Goal: Check status: Check status

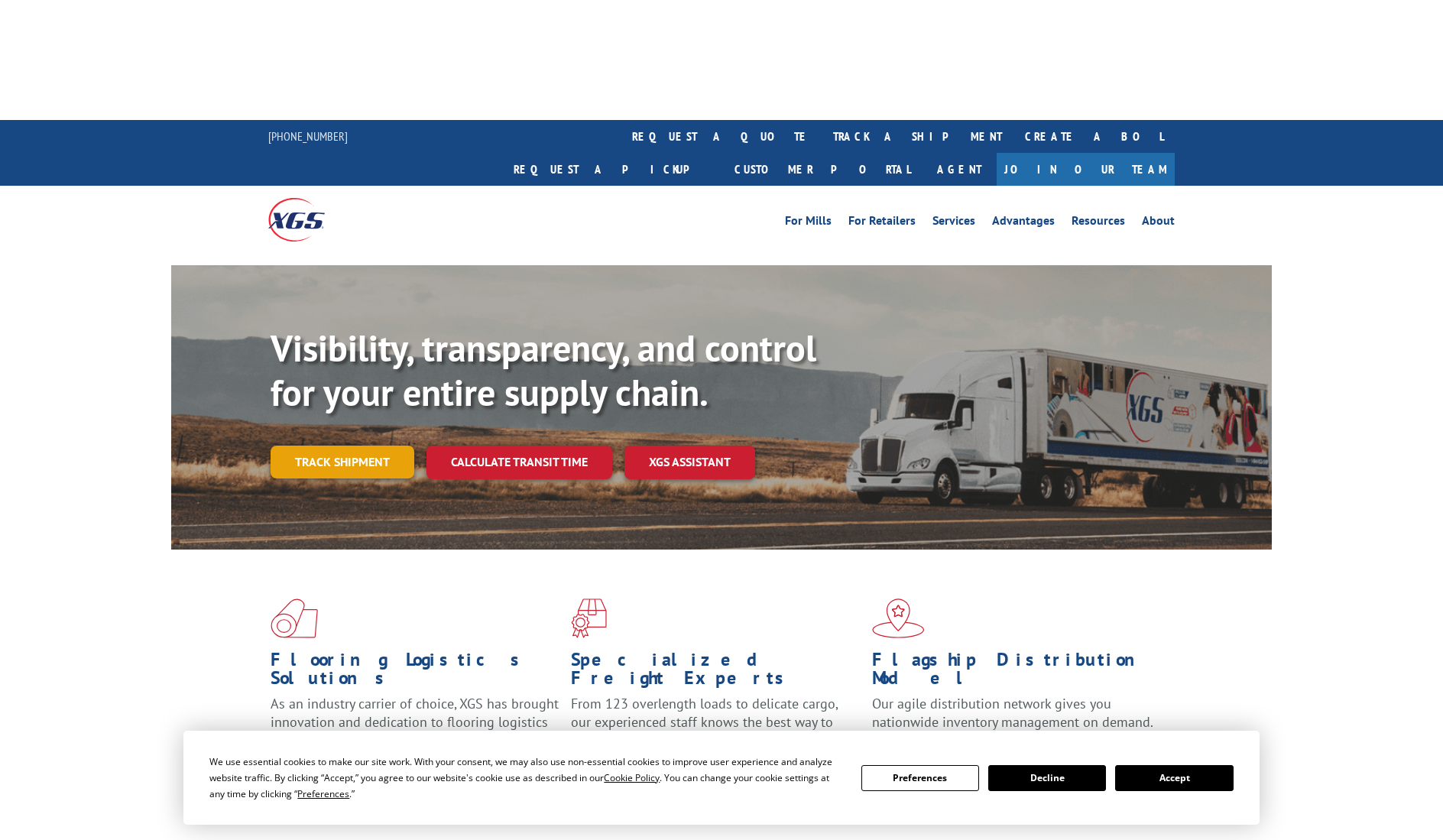
click at [395, 446] on link "Track shipment" at bounding box center [341, 461] width 144 height 32
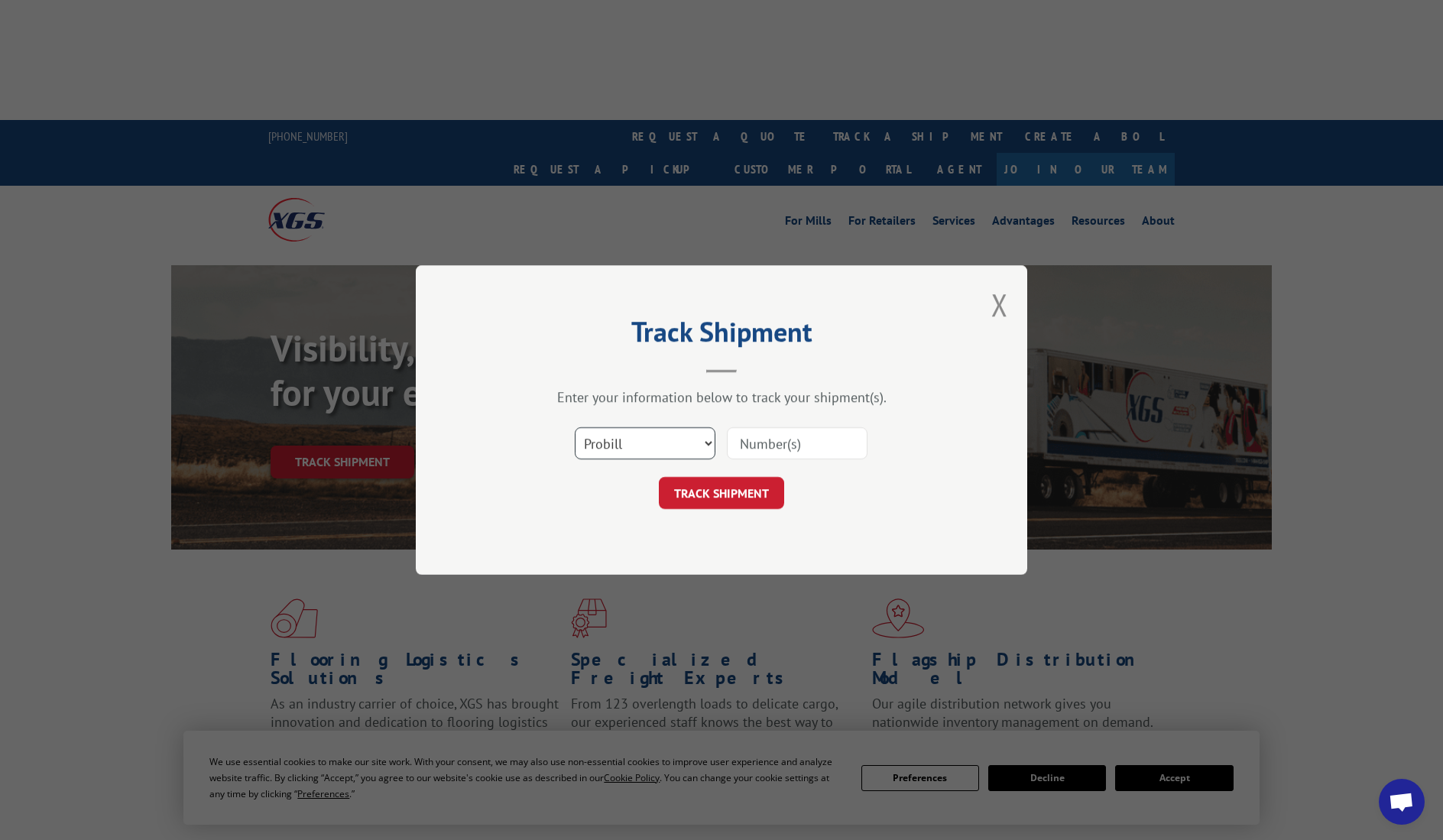
click at [678, 439] on select "Select category... Probill BOL PO" at bounding box center [645, 443] width 141 height 32
select select "bol"
click at [575, 427] on select "Select category... Probill BOL PO" at bounding box center [645, 443] width 141 height 32
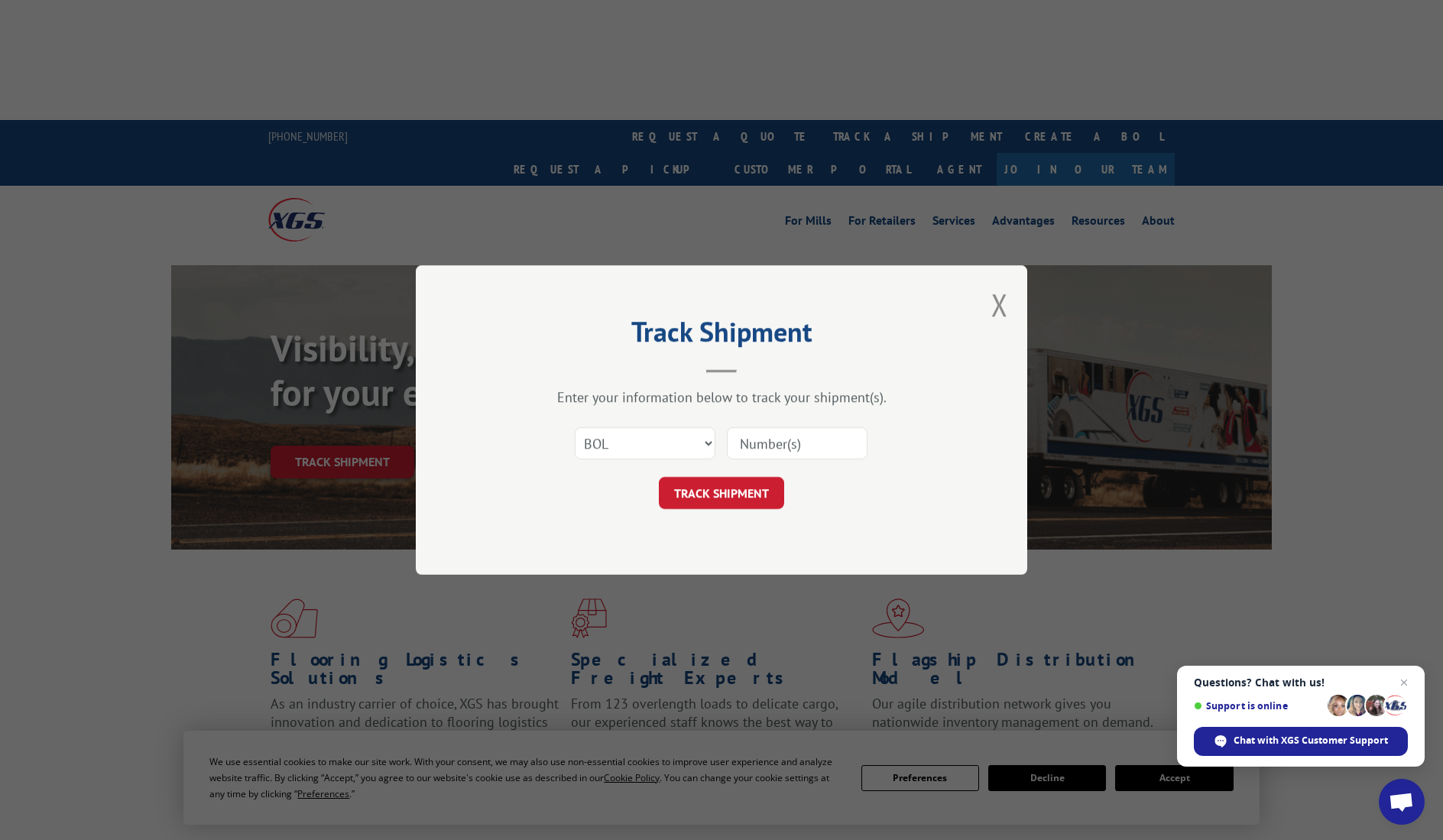
click at [768, 444] on input at bounding box center [797, 443] width 141 height 32
paste input "363312"
type input "363312"
click at [735, 484] on button "TRACK SHIPMENT" at bounding box center [722, 492] width 125 height 32
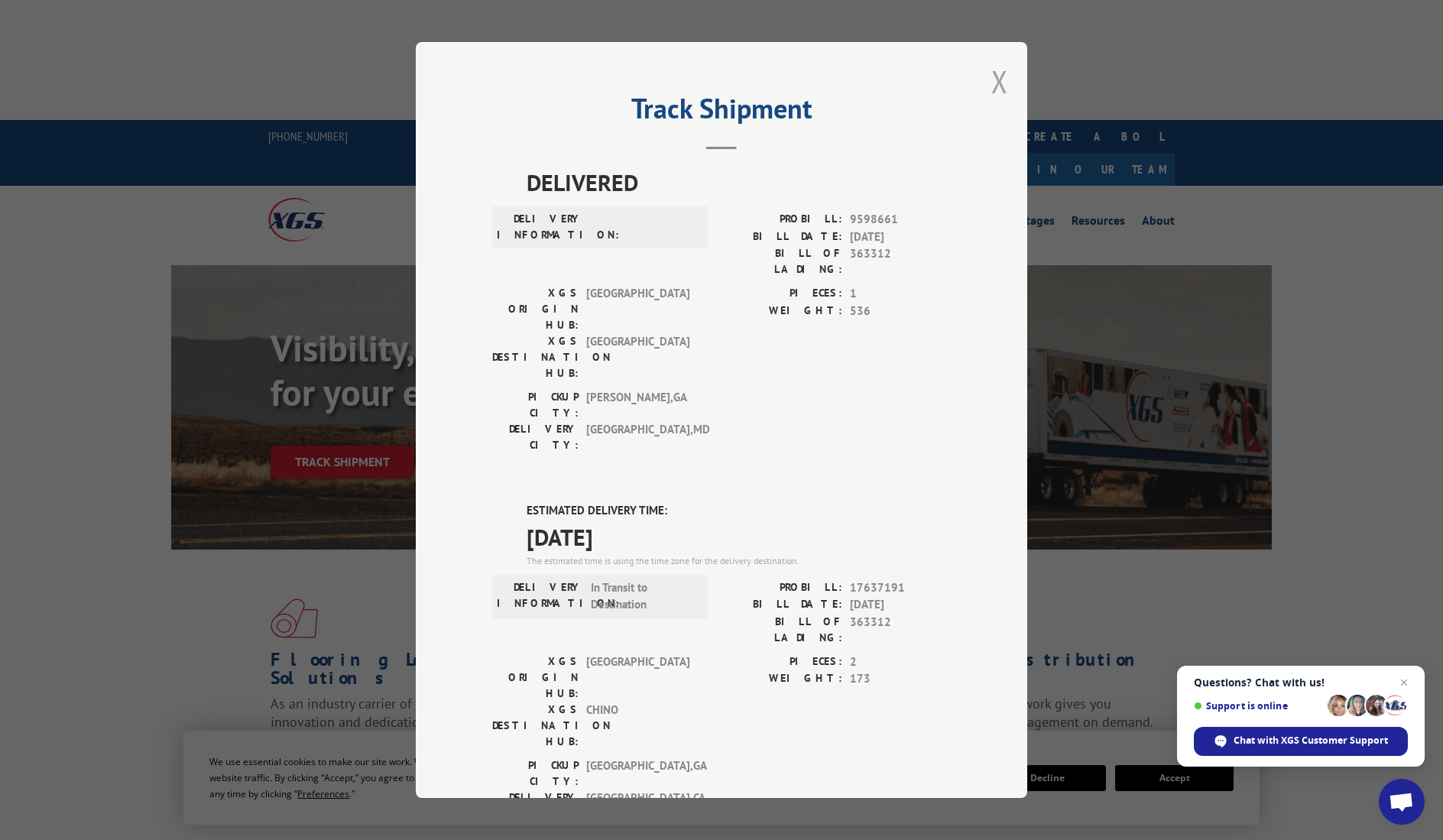
click at [994, 86] on button "Close modal" at bounding box center [998, 81] width 16 height 41
